Goal: Task Accomplishment & Management: Manage account settings

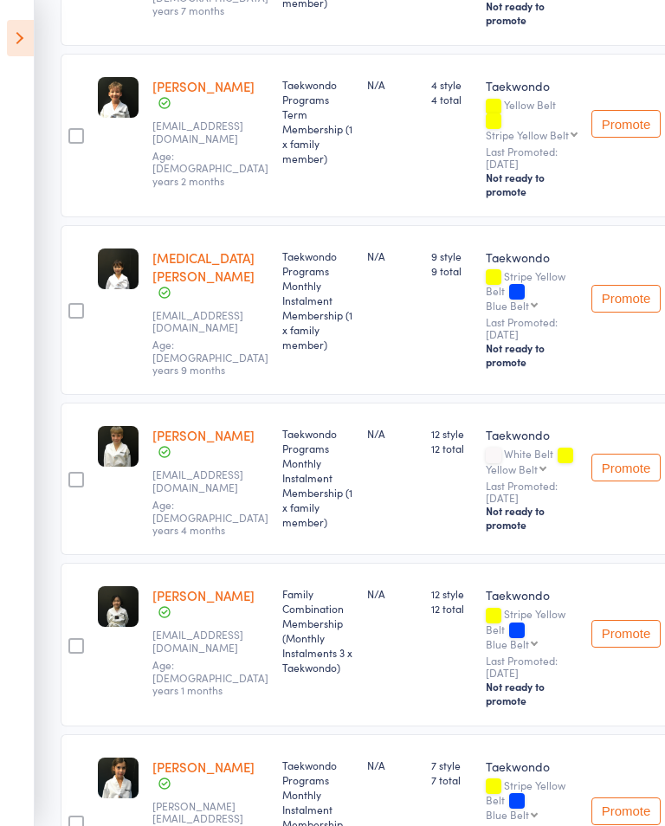
scroll to position [1582, 0]
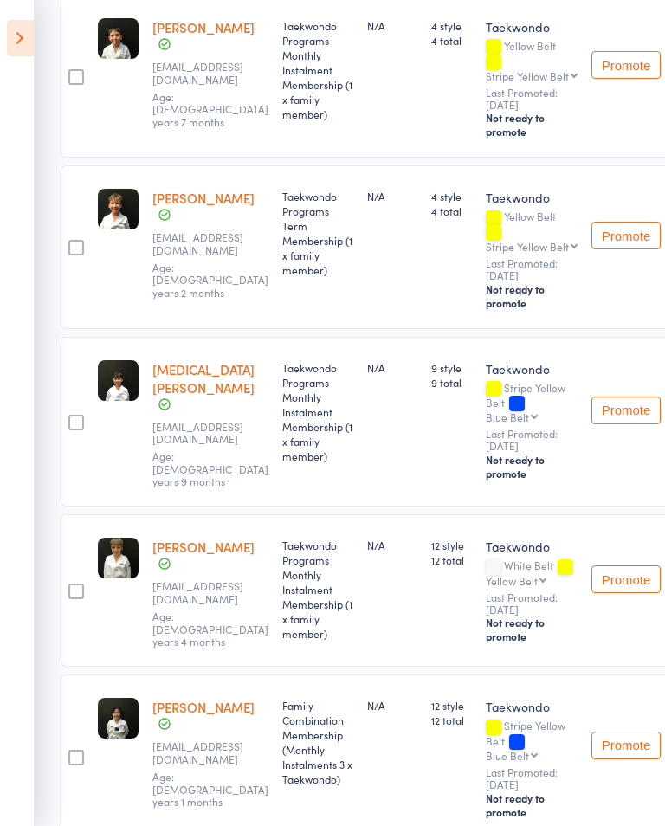
click at [29, 42] on icon at bounding box center [20, 38] width 27 height 36
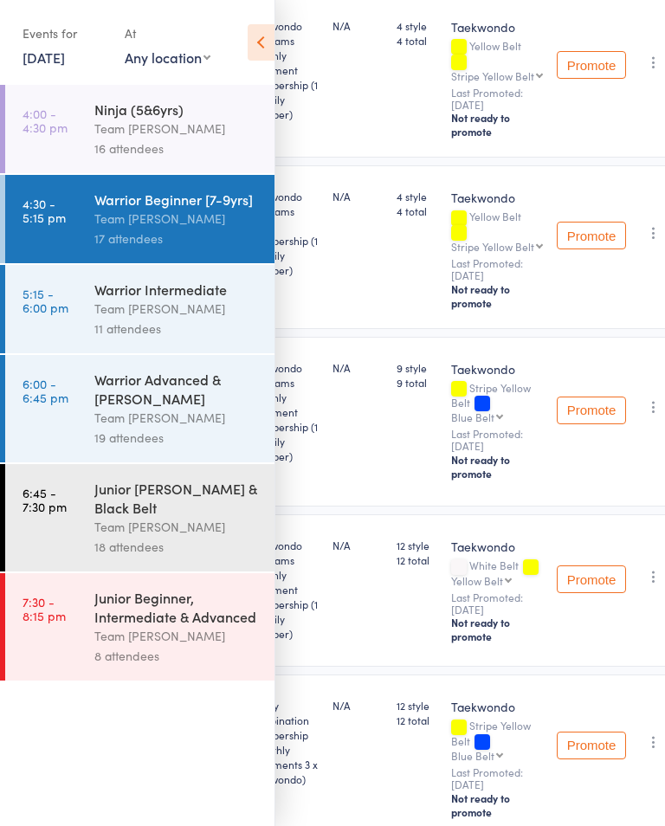
click at [198, 306] on div "Team [PERSON_NAME]" at bounding box center [176, 309] width 165 height 20
click at [195, 309] on div "Team [PERSON_NAME]" at bounding box center [176, 309] width 165 height 20
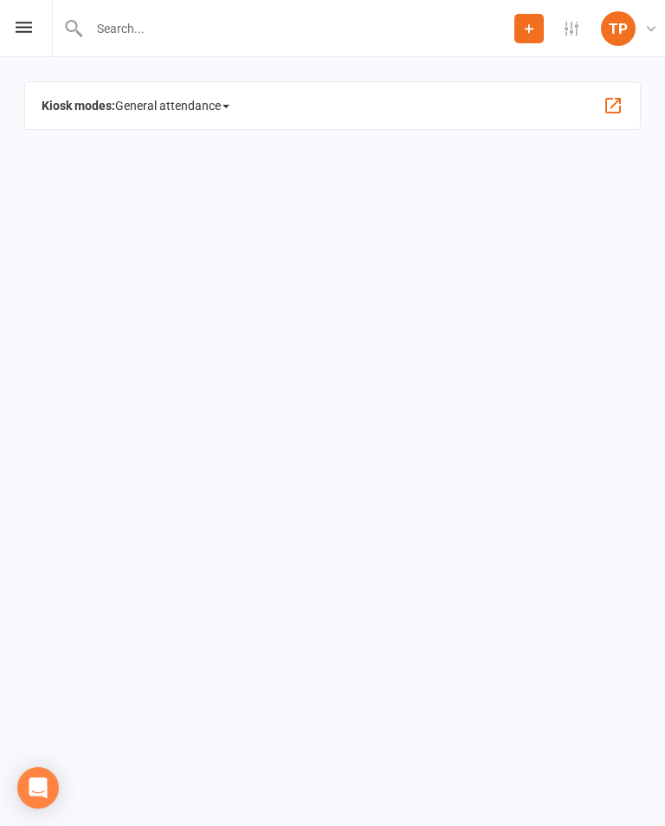
click at [229, 100] on span "General attendance" at bounding box center [172, 106] width 114 height 28
click at [243, 242] on link "Roll call" at bounding box center [208, 234] width 185 height 35
click at [622, 106] on button "button" at bounding box center [612, 105] width 21 height 21
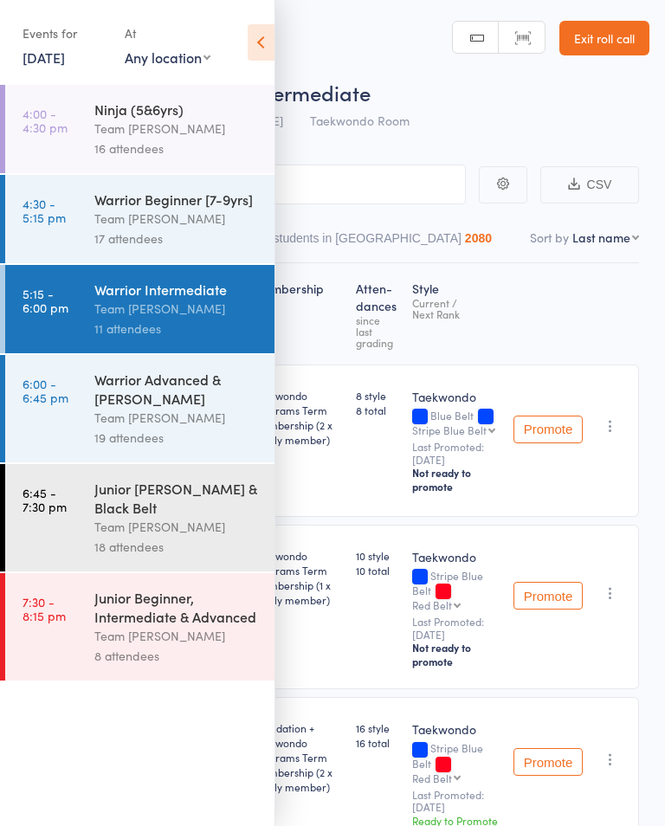
click at [273, 50] on icon at bounding box center [261, 42] width 27 height 36
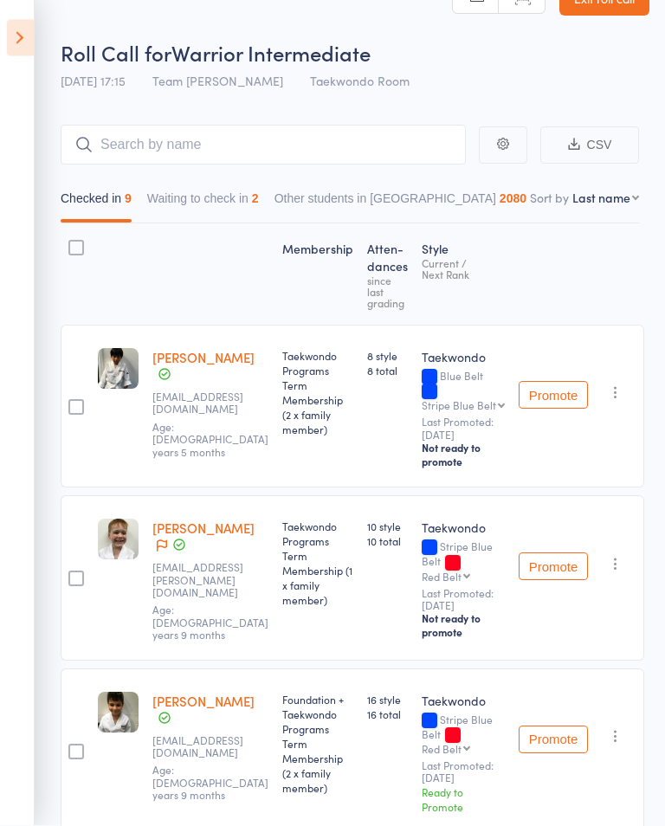
click at [259, 207] on button "Waiting to check in 2" at bounding box center [203, 204] width 112 height 40
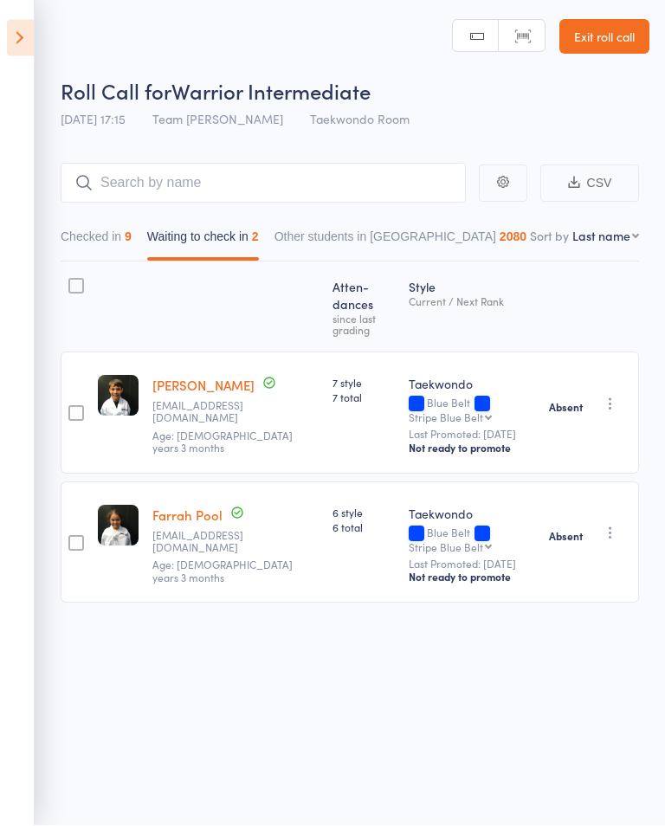
scroll to position [1, 0]
click at [128, 226] on button "Checked in 9" at bounding box center [96, 242] width 71 height 40
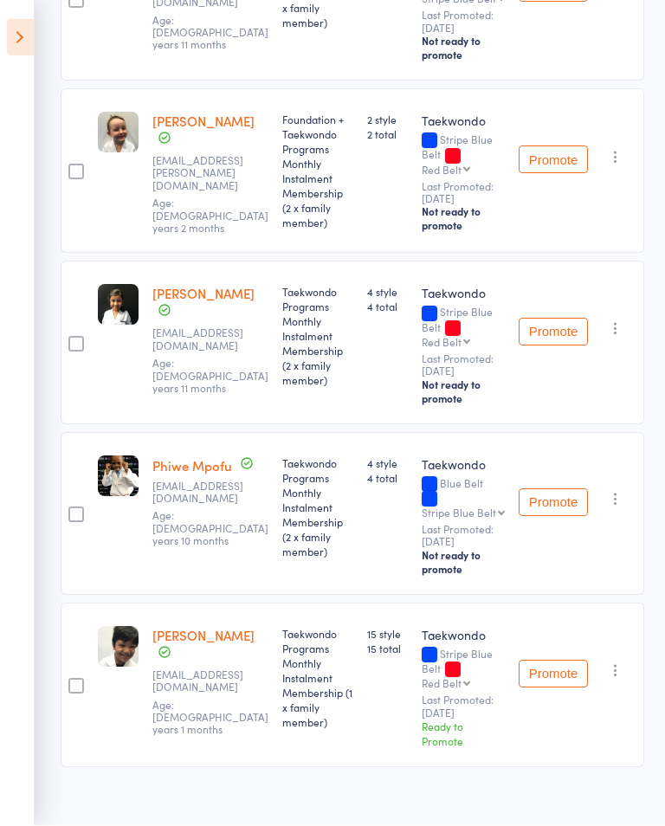
scroll to position [1159, 0]
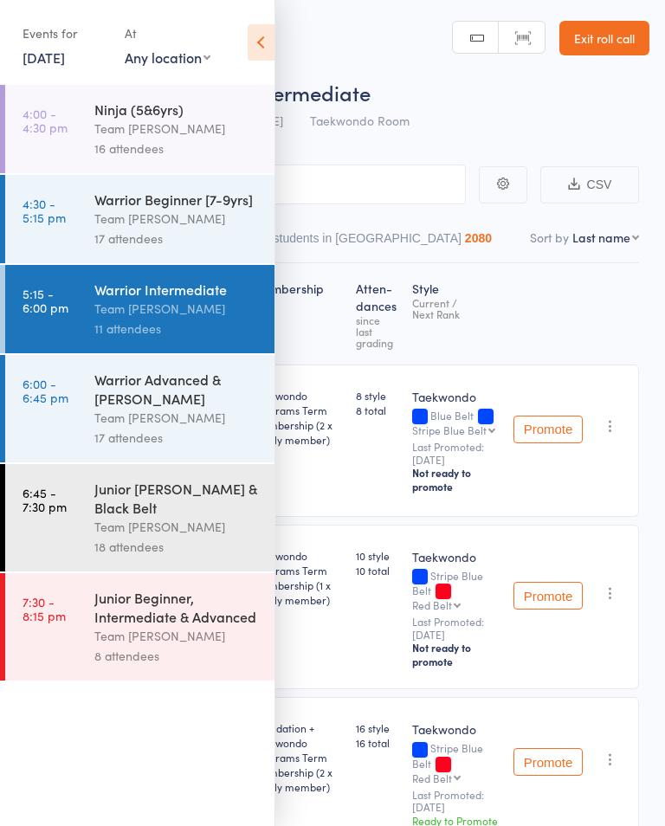
click at [255, 71] on div "Events for [DATE] [DATE] [DATE] Sun Mon Tue Wed Thu Fri Sat 31 27 28 29 30 31 0…" at bounding box center [137, 43] width 274 height 87
click at [267, 55] on icon at bounding box center [261, 42] width 27 height 36
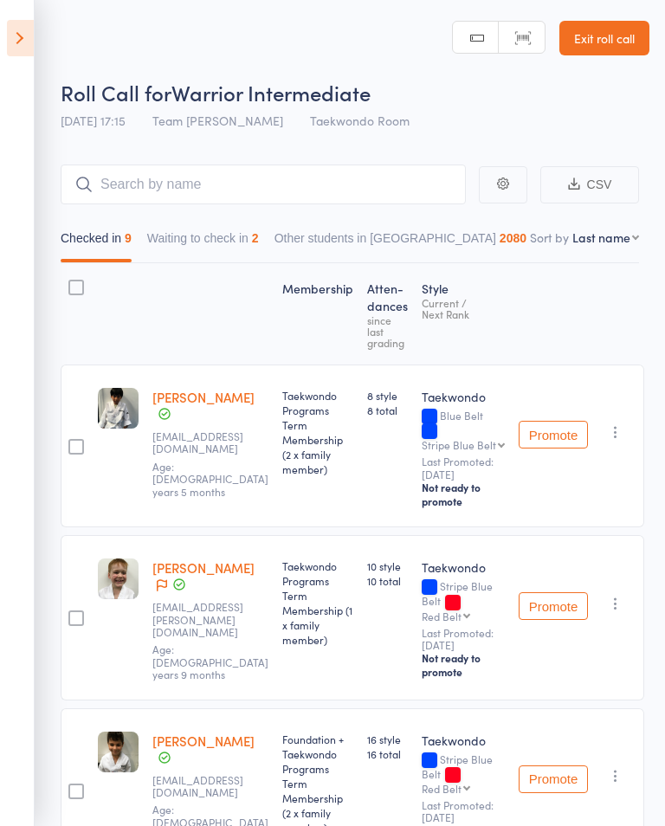
click at [235, 239] on button "Waiting to check in 2" at bounding box center [203, 242] width 112 height 40
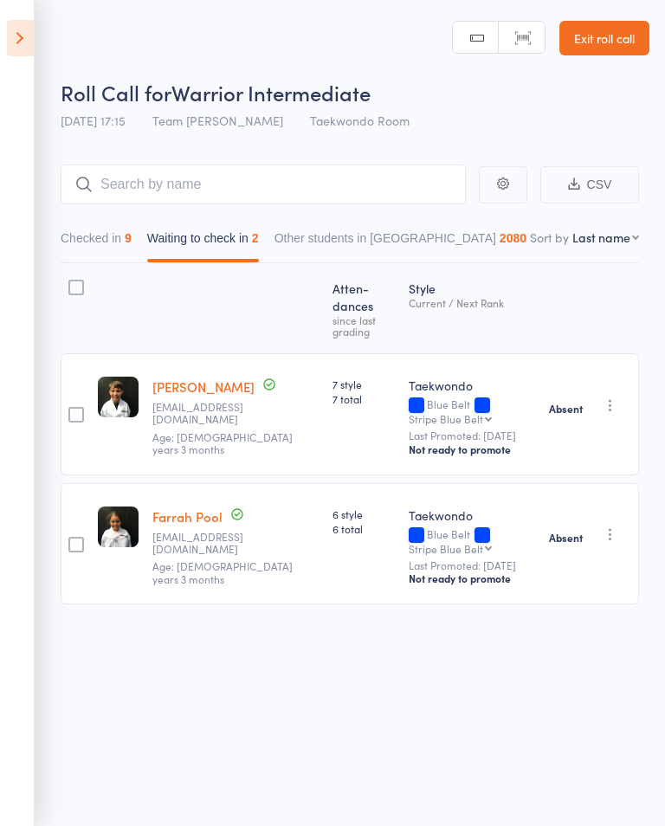
click at [33, 51] on icon at bounding box center [20, 38] width 27 height 36
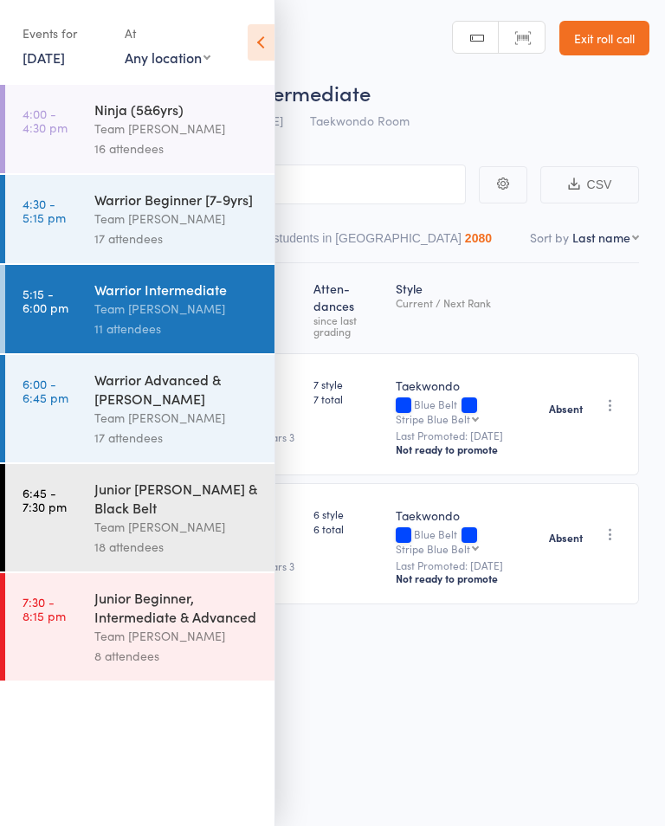
click at [171, 428] on div "Team [PERSON_NAME]" at bounding box center [176, 418] width 165 height 20
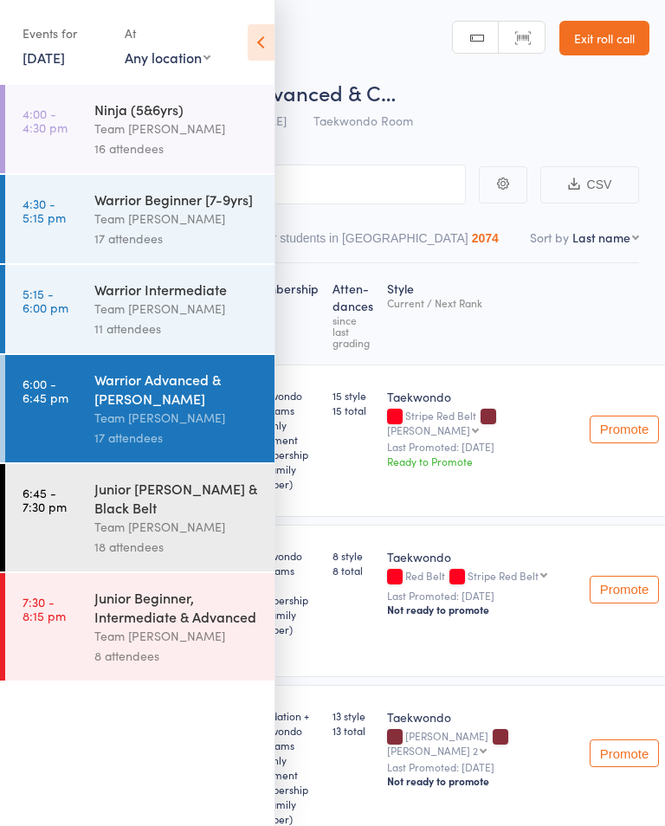
click at [249, 59] on icon at bounding box center [261, 42] width 27 height 36
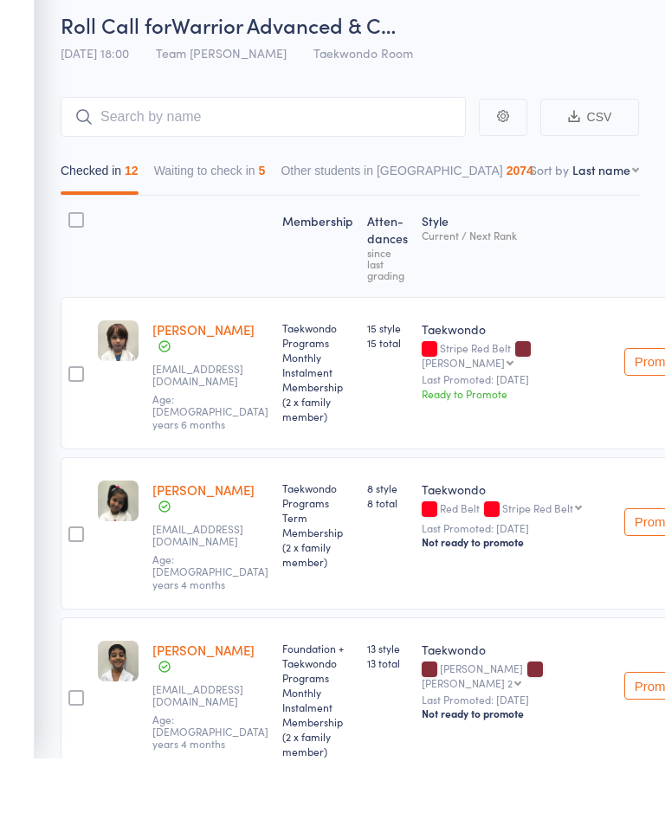
scroll to position [70, 0]
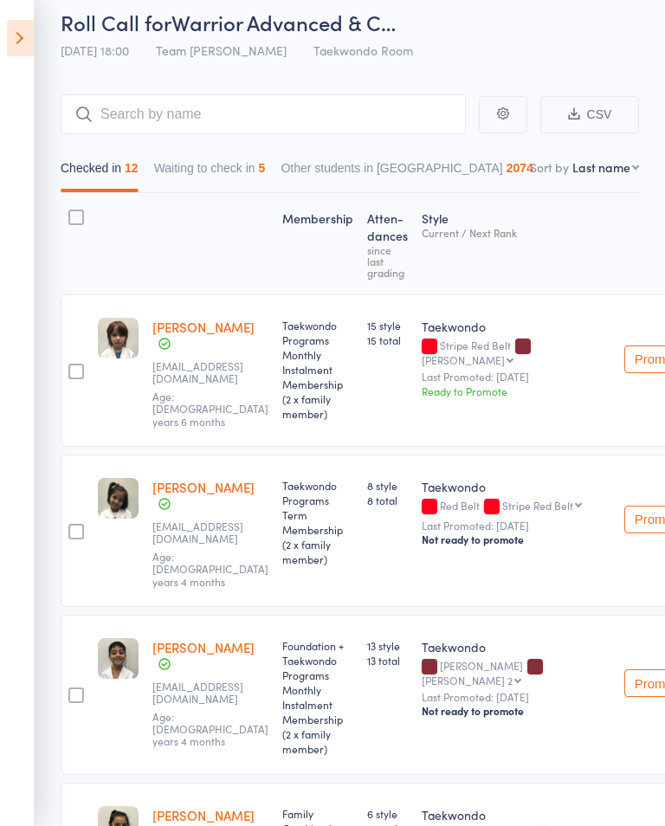
click at [226, 174] on button "Waiting to check in 5" at bounding box center [210, 172] width 112 height 40
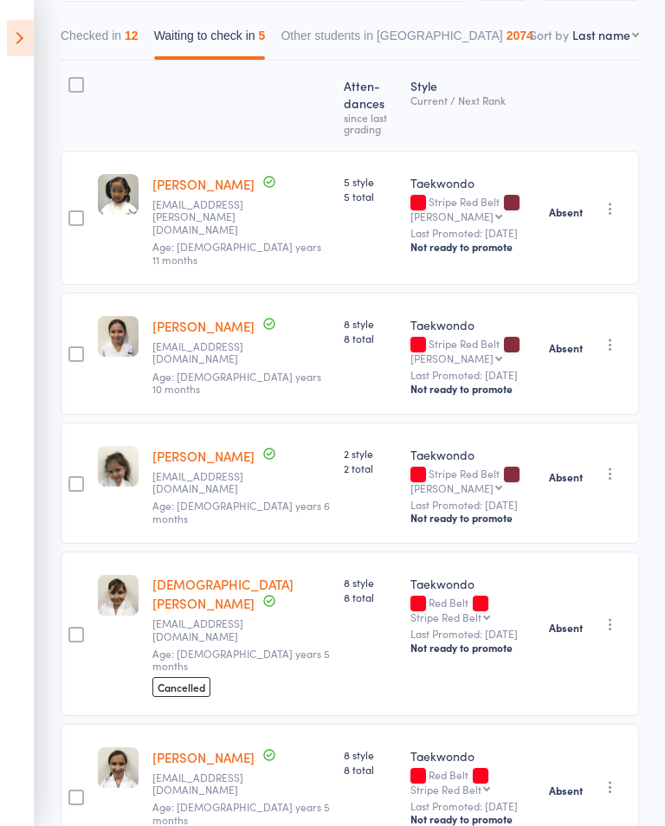
scroll to position [224, 0]
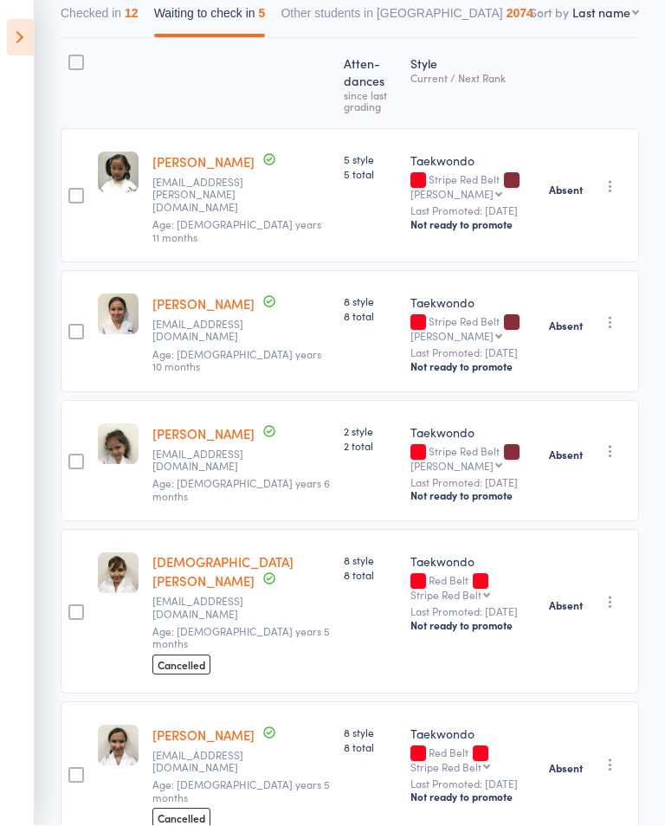
click at [31, 37] on icon at bounding box center [20, 38] width 27 height 36
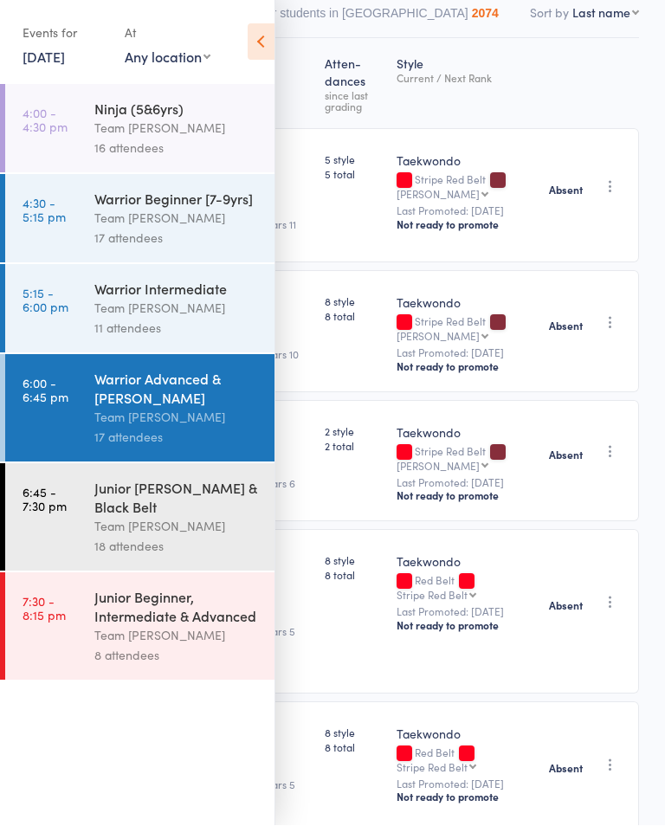
click at [38, 508] on time "6:45 - 7:30 pm" at bounding box center [45, 500] width 44 height 28
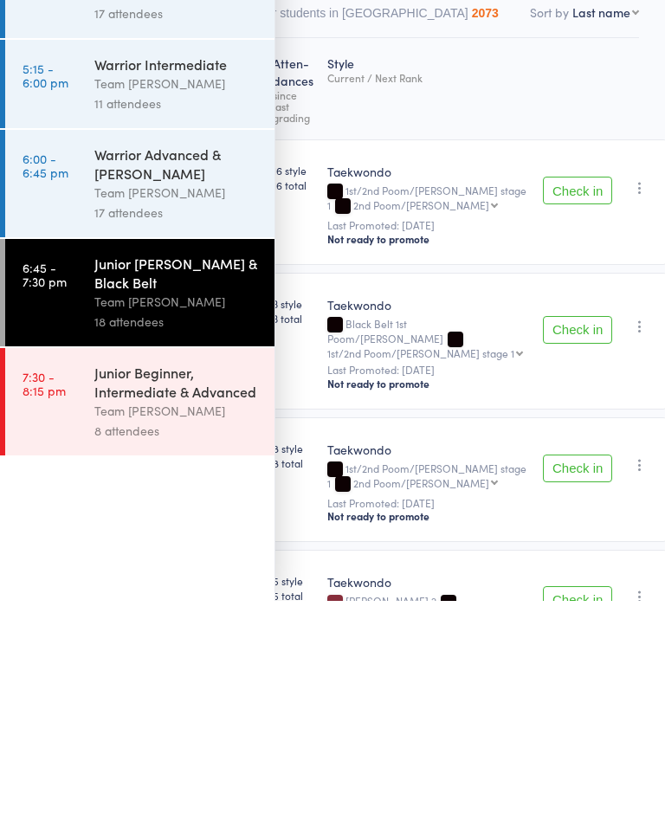
scroll to position [225, 0]
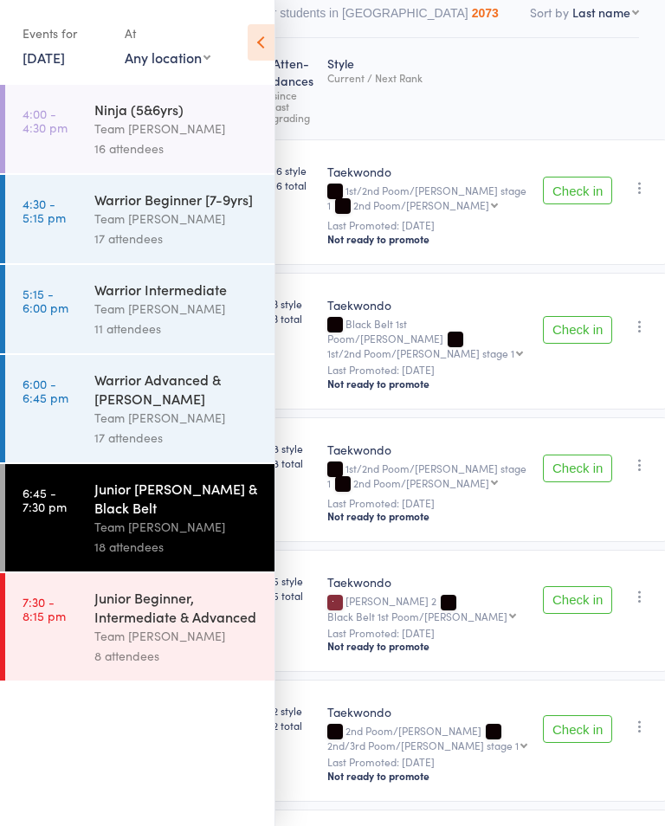
click at [270, 52] on icon at bounding box center [261, 42] width 27 height 36
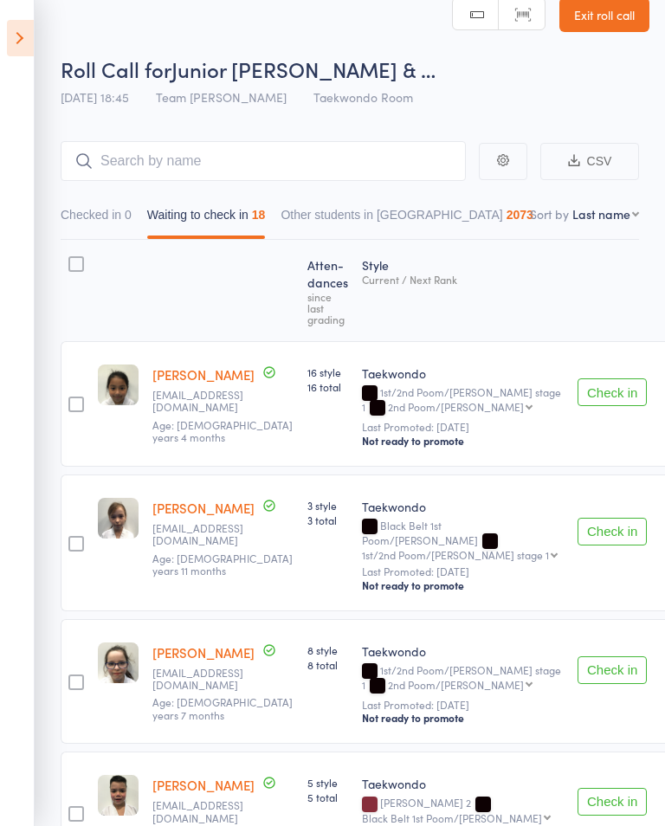
scroll to position [0, 0]
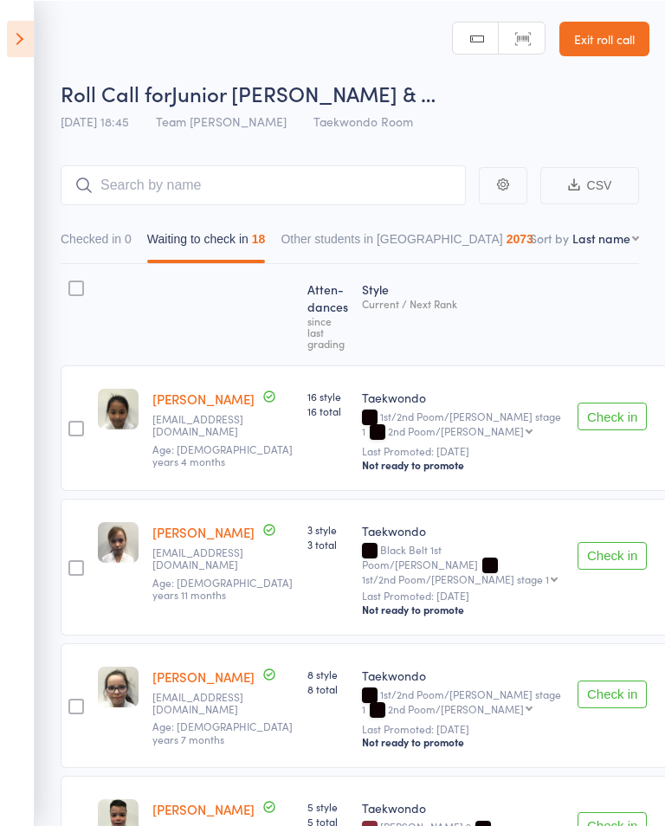
click at [24, 56] on icon at bounding box center [20, 38] width 27 height 36
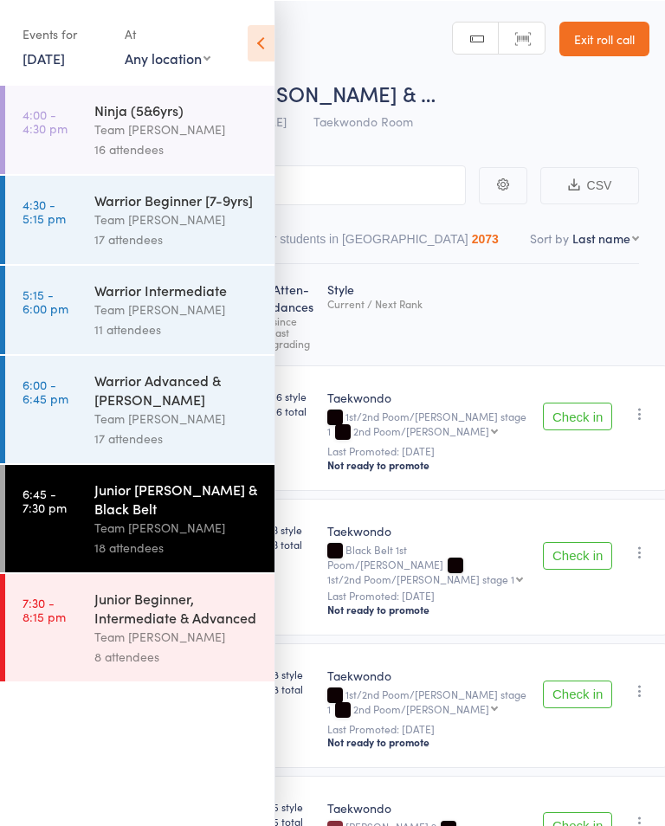
click at [39, 621] on time "7:30 - 8:15 pm" at bounding box center [44, 609] width 43 height 28
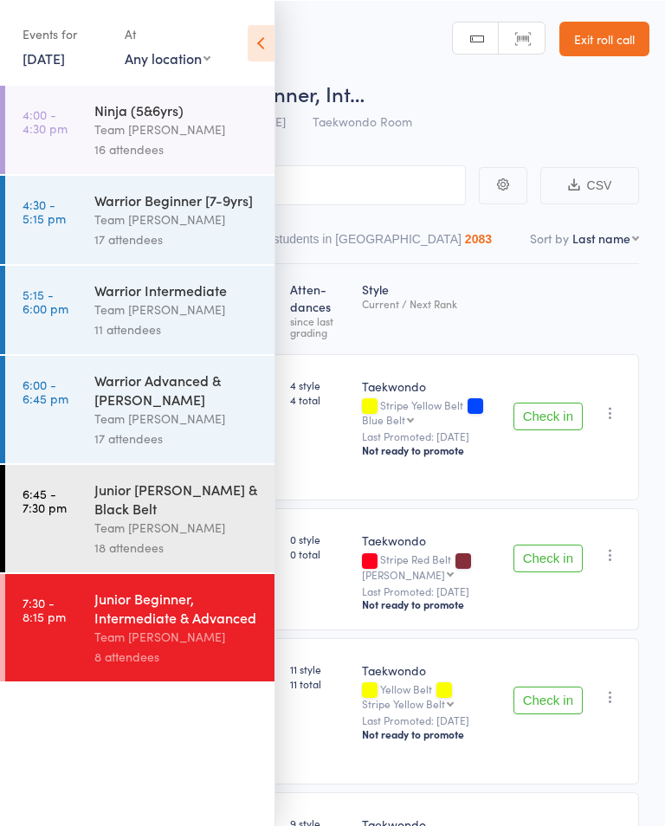
click at [267, 49] on icon at bounding box center [261, 42] width 27 height 36
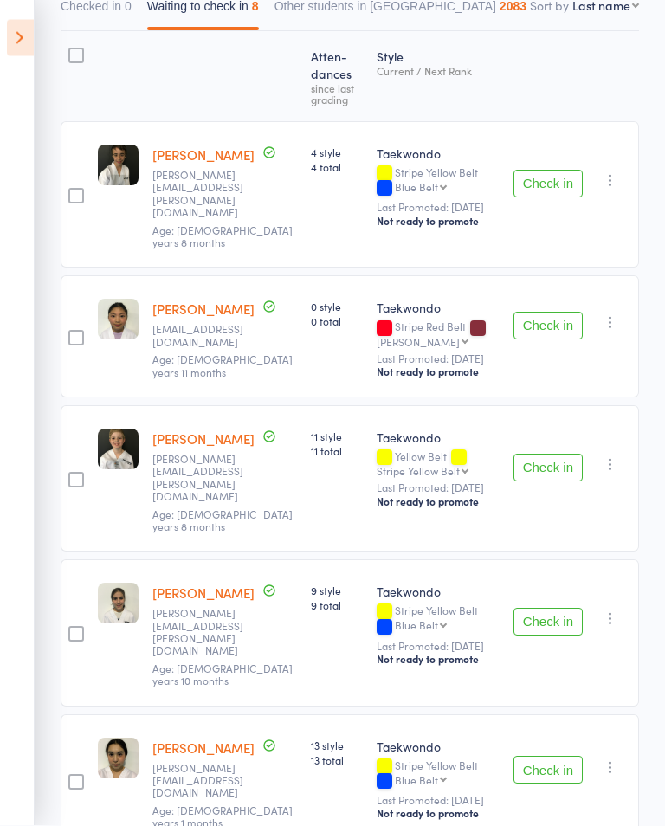
scroll to position [232, 0]
